Goal: Task Accomplishment & Management: Use online tool/utility

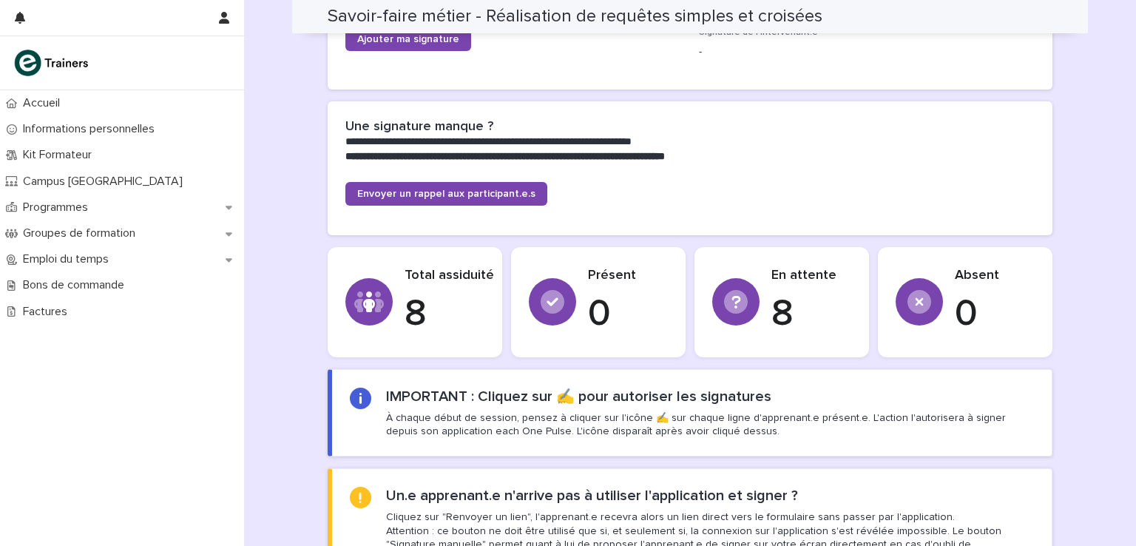
scroll to position [334, 0]
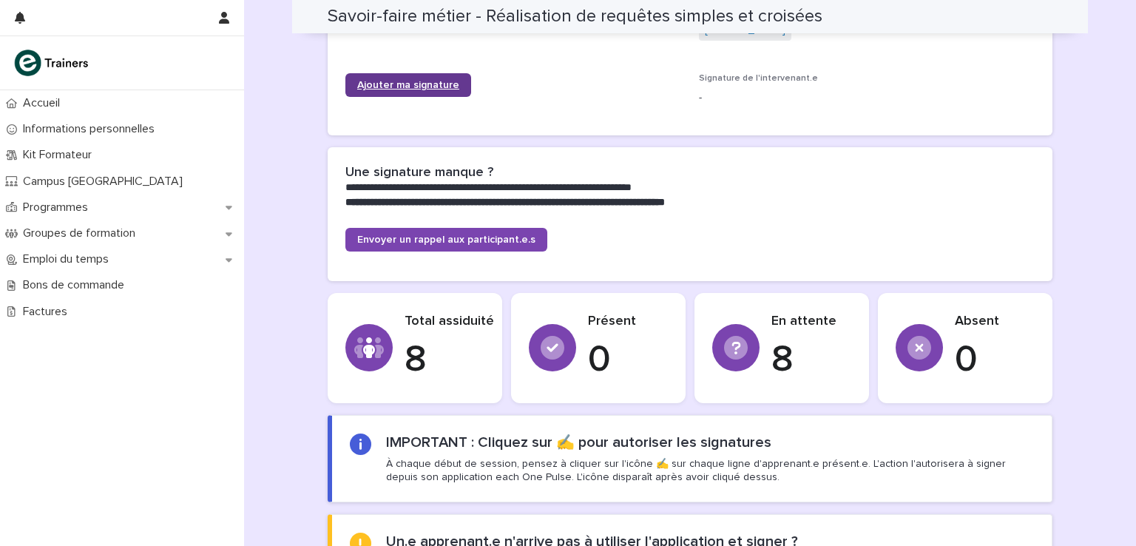
click at [402, 90] on link "Ajouter ma signature" at bounding box center [408, 85] width 126 height 24
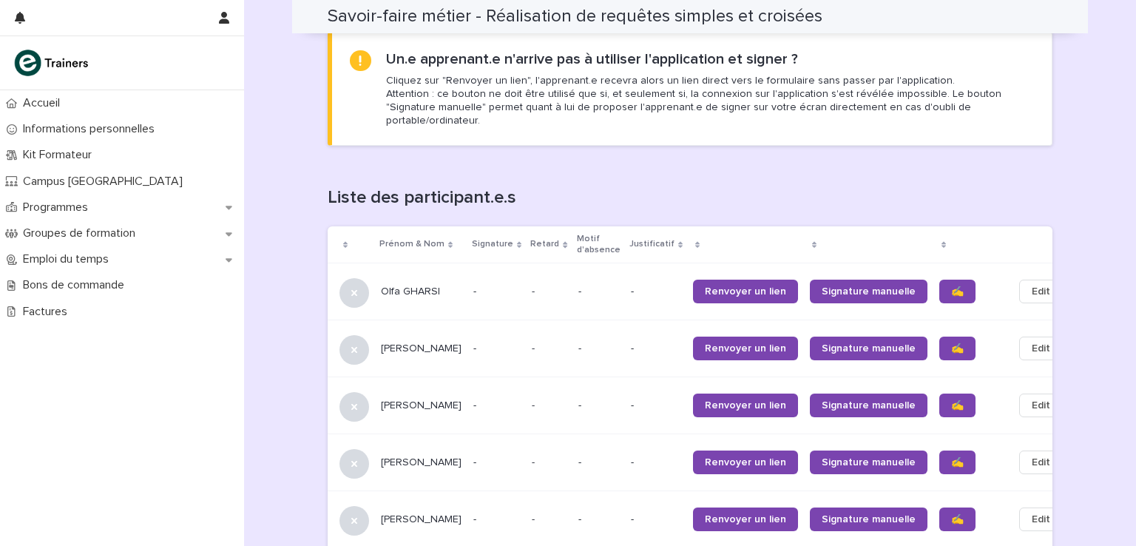
scroll to position [846, 0]
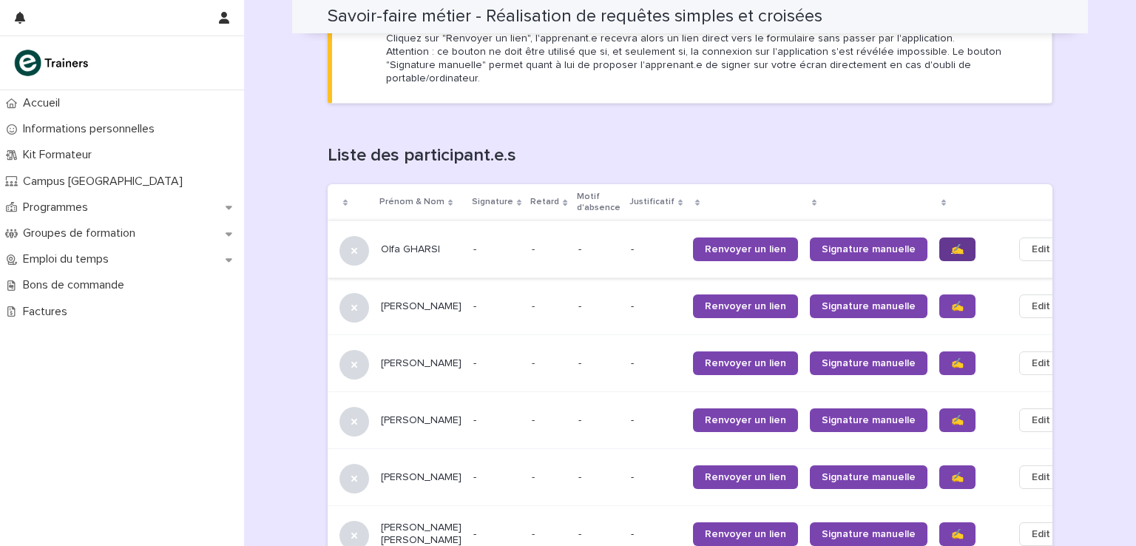
click at [951, 244] on span "✍️" at bounding box center [957, 249] width 13 height 10
click at [940, 296] on link "✍️" at bounding box center [958, 306] width 36 height 24
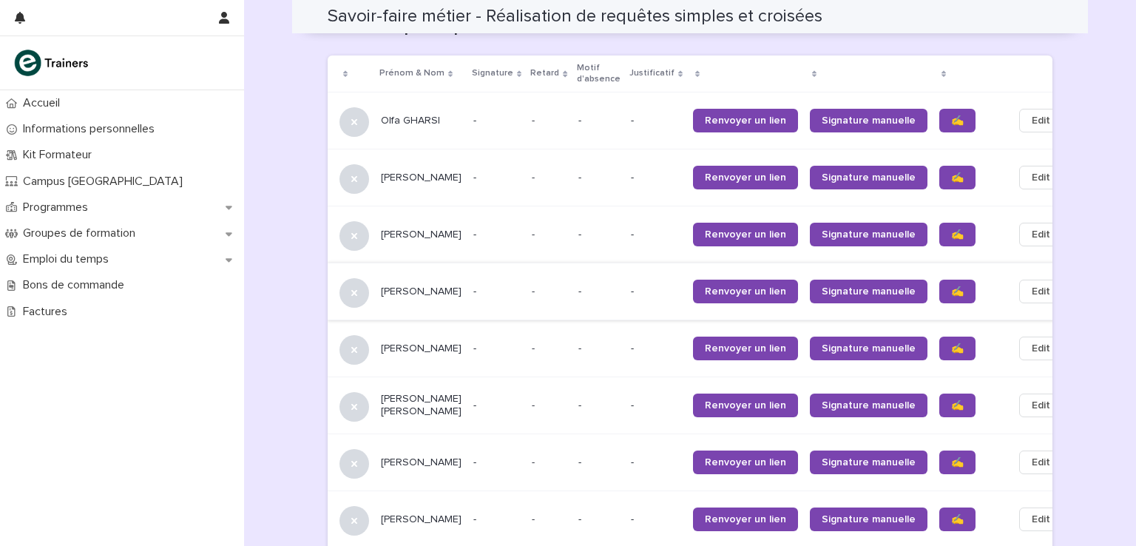
scroll to position [994, 0]
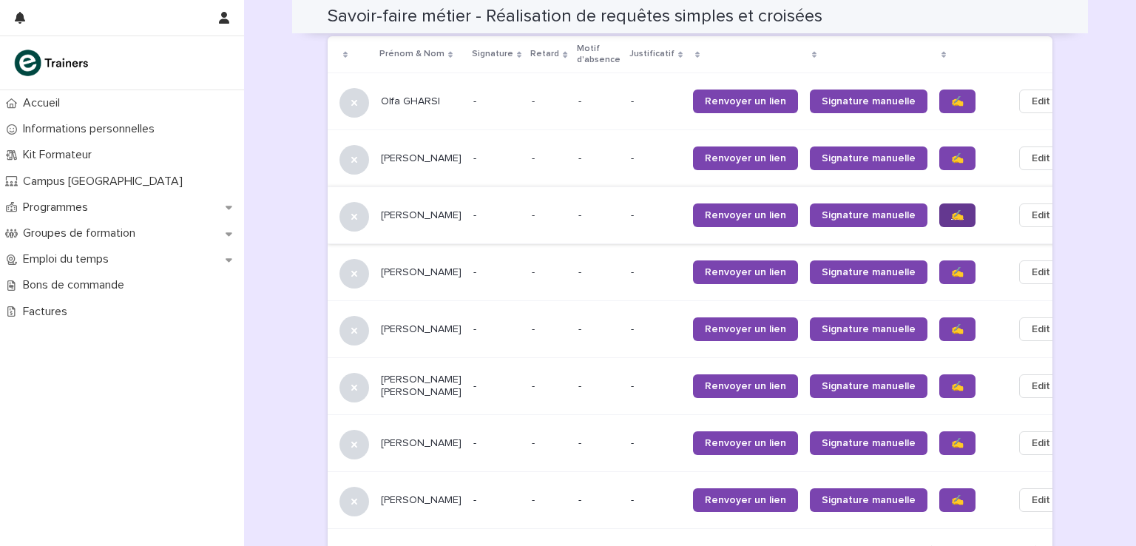
click at [951, 210] on span "✍️" at bounding box center [957, 215] width 13 height 10
click at [951, 267] on span "✍️" at bounding box center [957, 272] width 13 height 10
click at [940, 317] on link "✍️" at bounding box center [958, 329] width 36 height 24
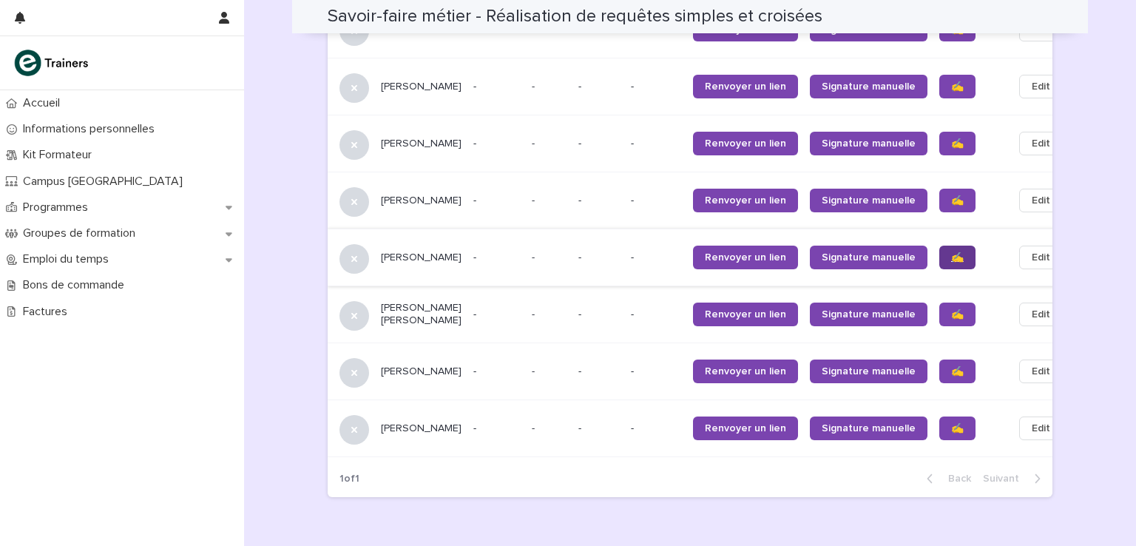
scroll to position [1133, 0]
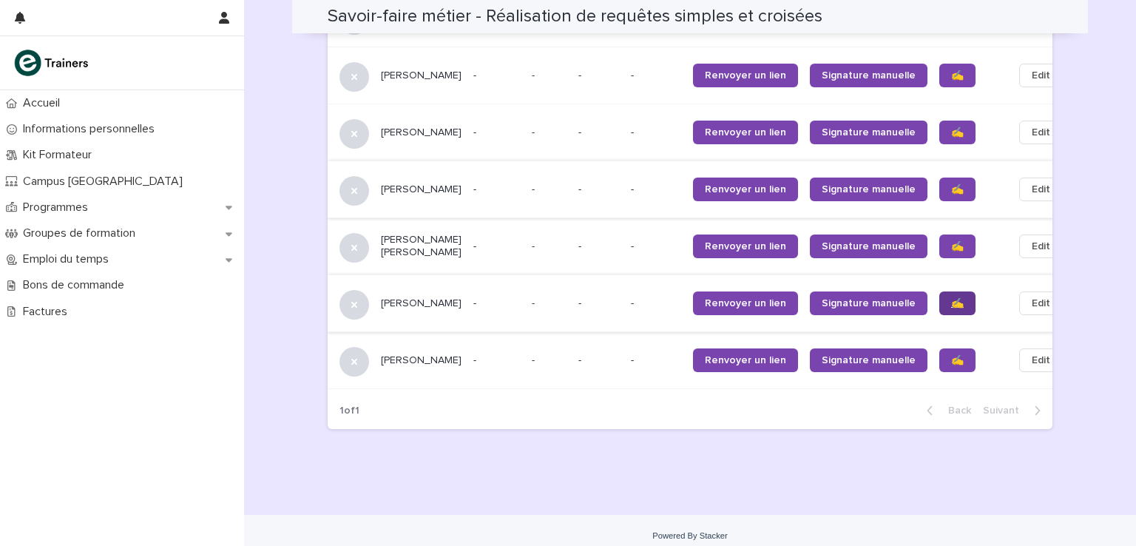
click at [951, 298] on span "✍️" at bounding box center [957, 303] width 13 height 10
click at [951, 355] on span "✍️" at bounding box center [957, 360] width 13 height 10
click at [951, 241] on span "✍️" at bounding box center [957, 246] width 13 height 10
click at [940, 181] on link "✍️" at bounding box center [958, 190] width 36 height 24
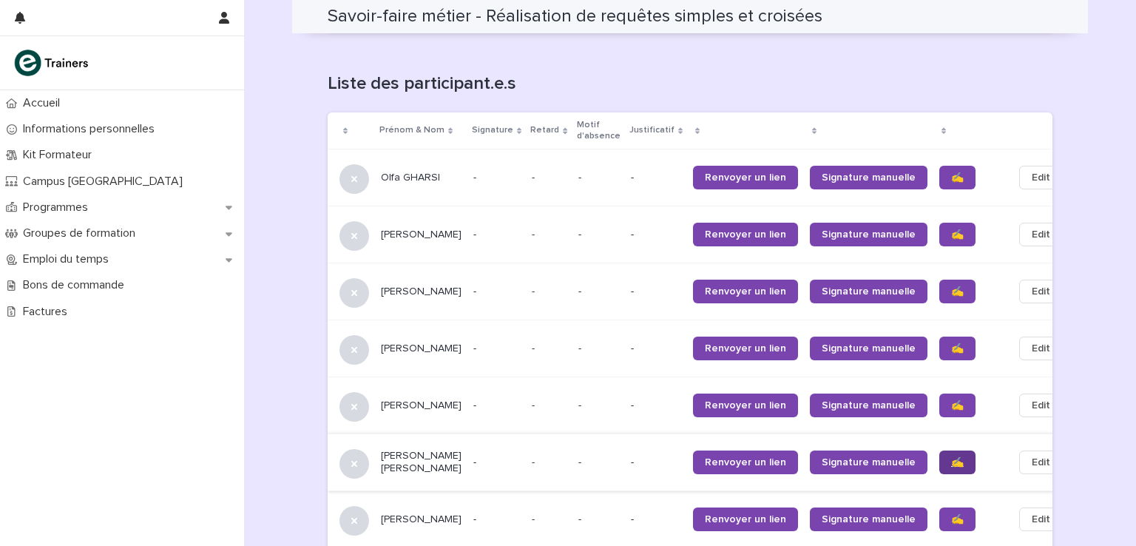
scroll to position [911, 0]
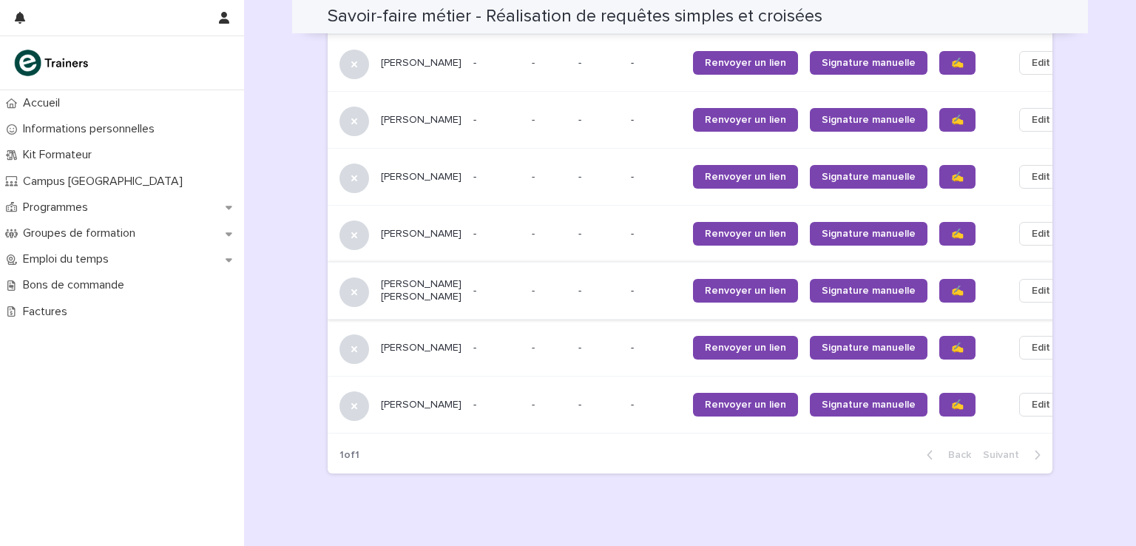
scroll to position [985, 0]
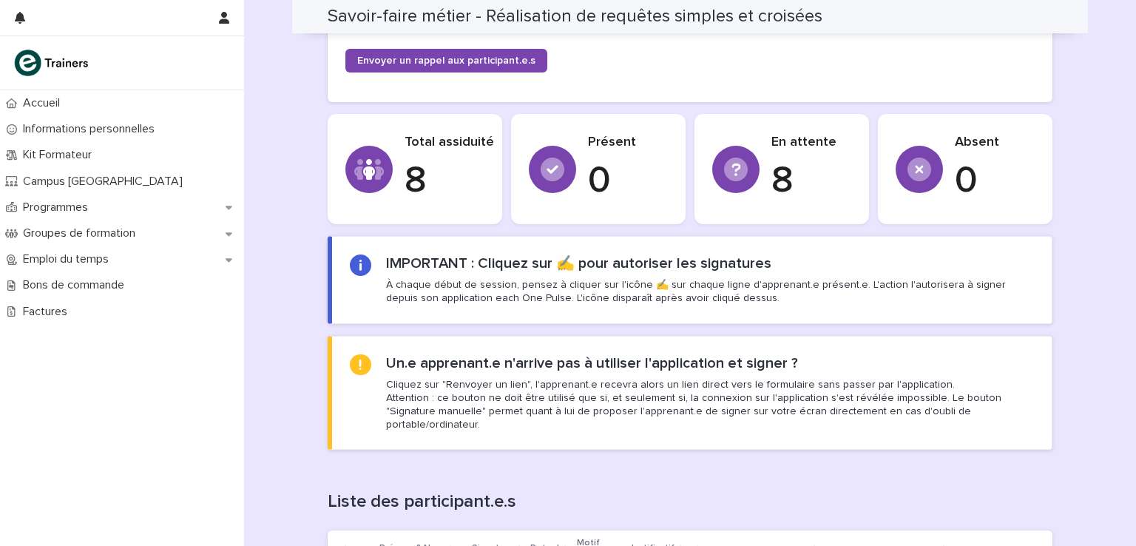
scroll to position [482, 0]
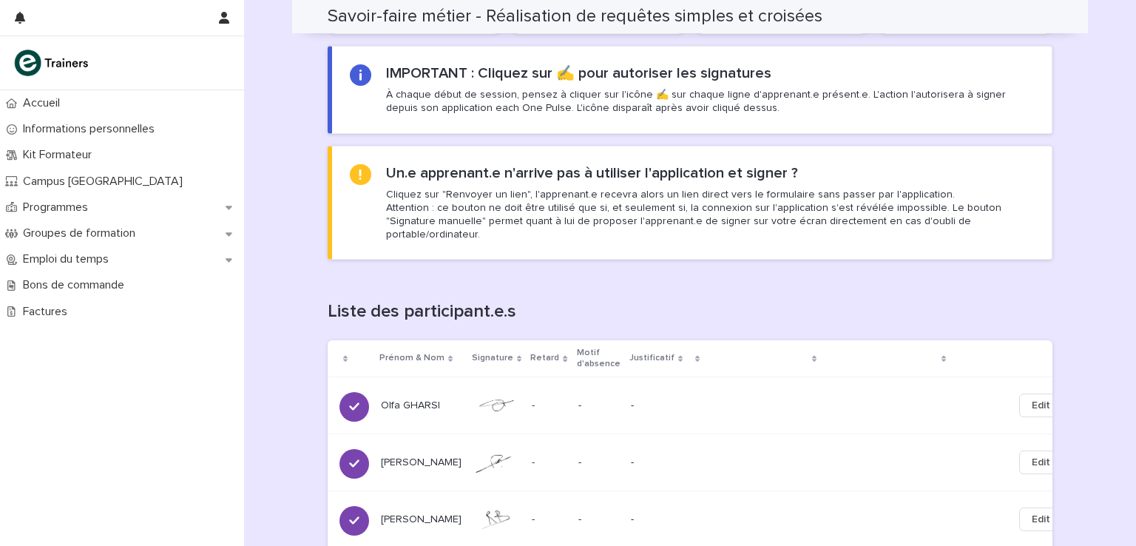
scroll to position [1059, 0]
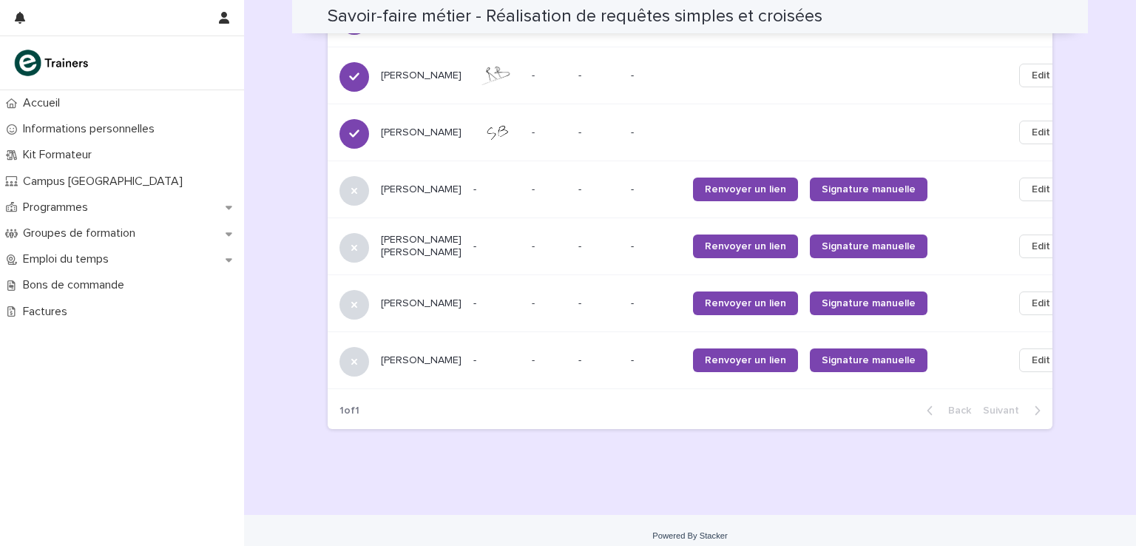
scroll to position [1011, 0]
